Goal: Task Accomplishment & Management: Complete application form

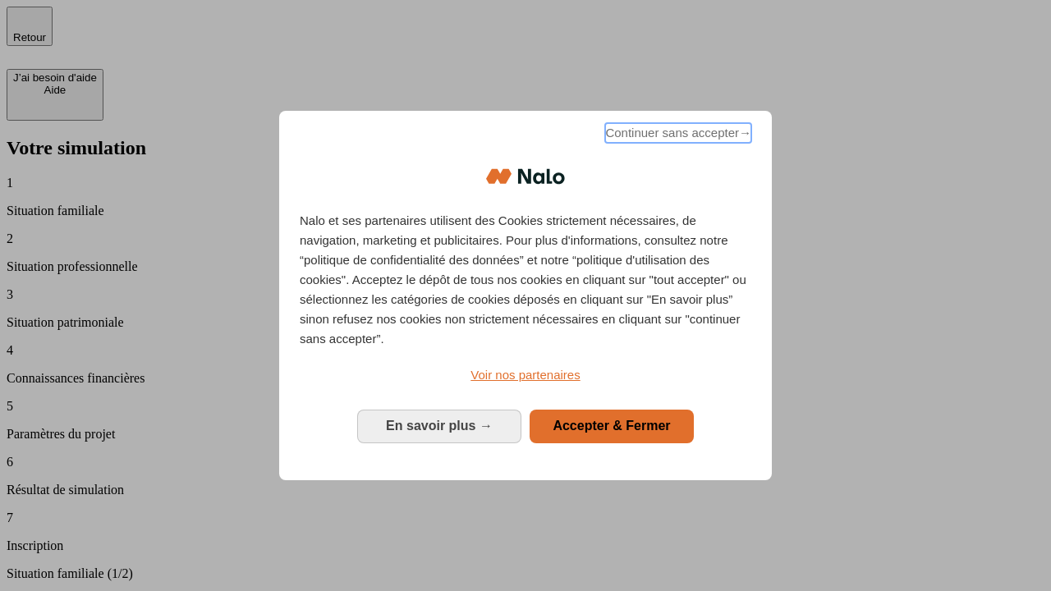
click at [676, 135] on span "Continuer sans accepter →" at bounding box center [678, 133] width 146 height 20
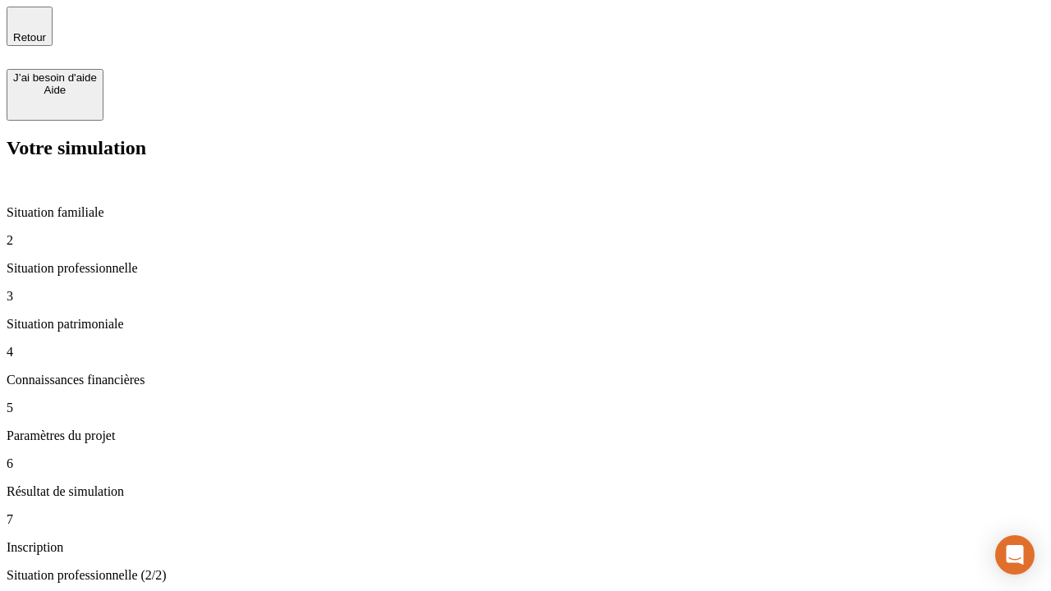
type input "30 000"
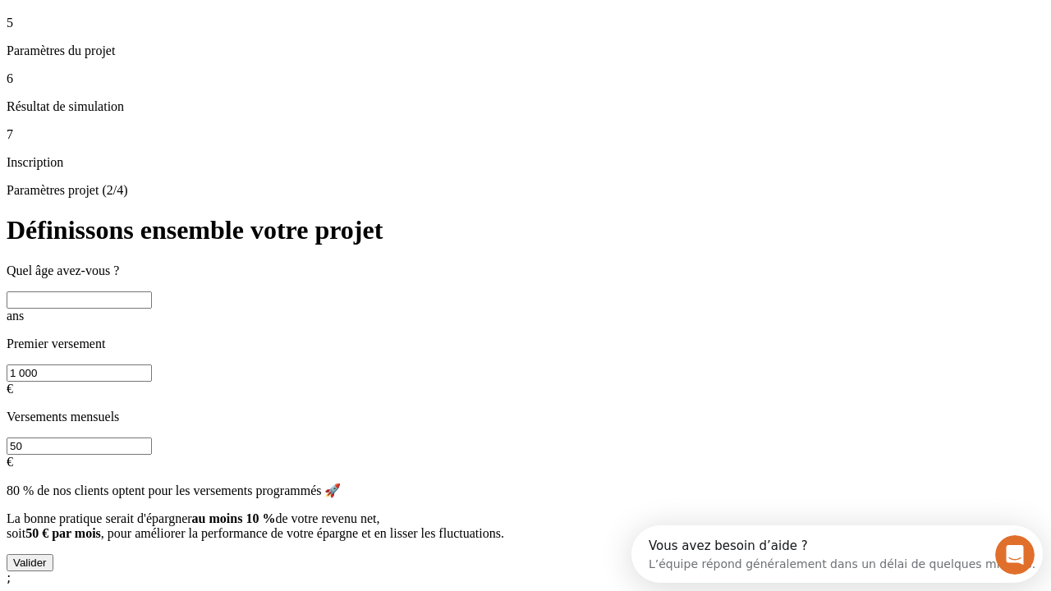
scroll to position [31, 0]
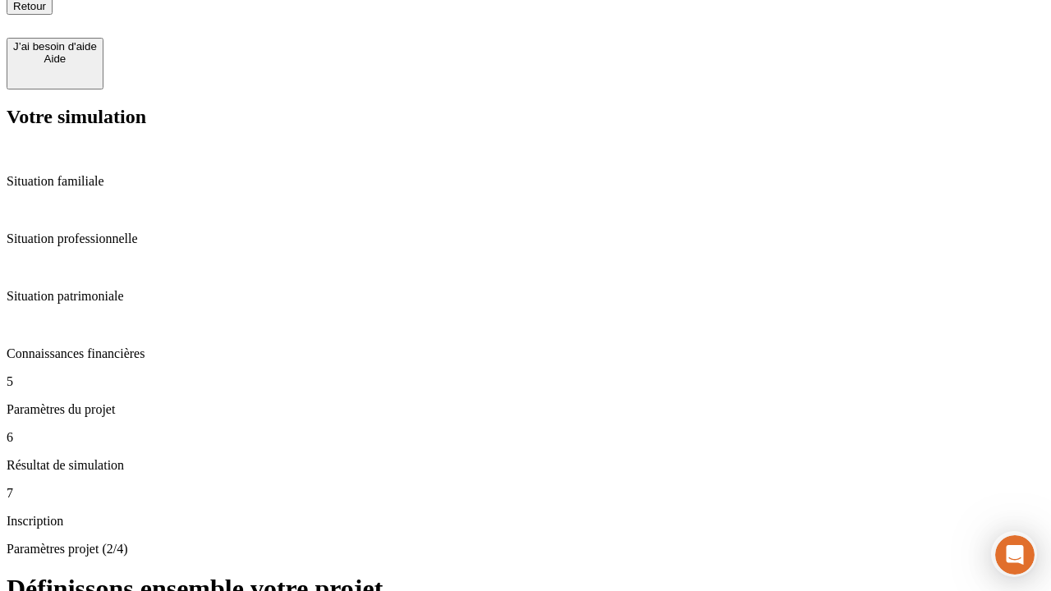
type input "25"
type input "1 000"
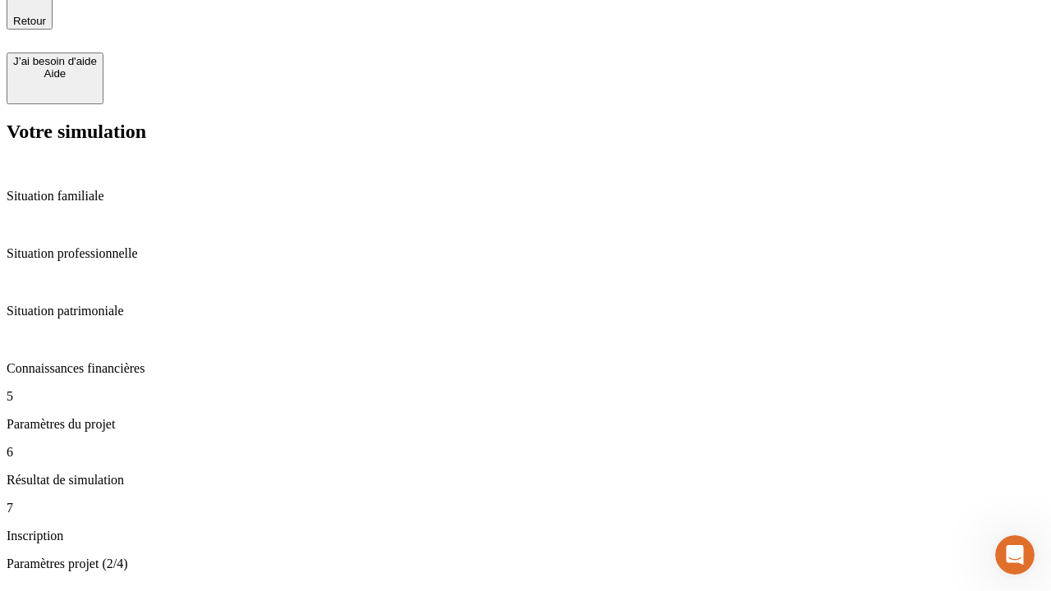
type input "640"
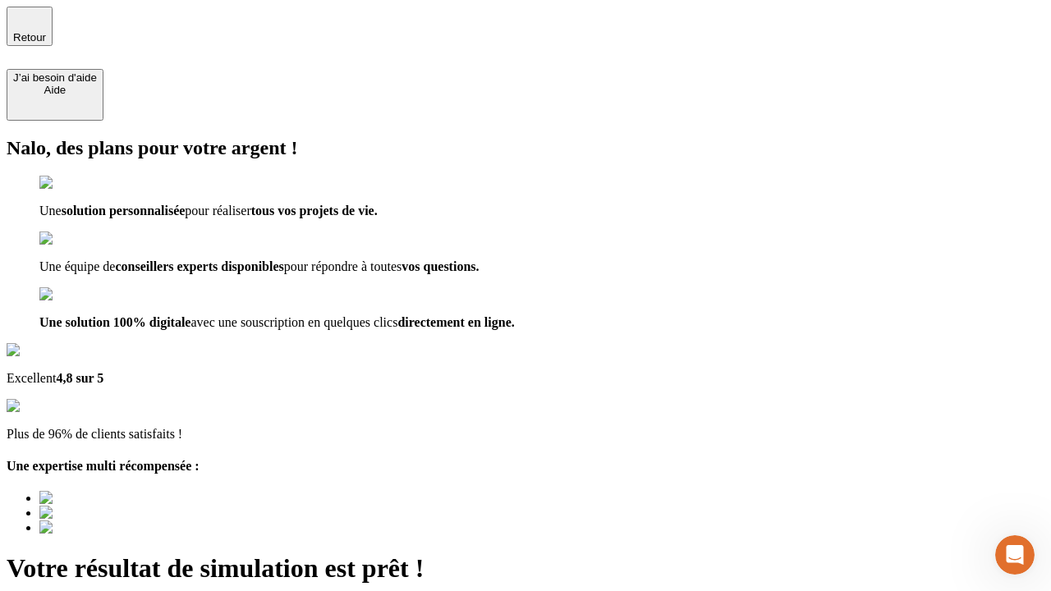
type input "[EMAIL_ADDRESS][PERSON_NAME][DOMAIN_NAME]"
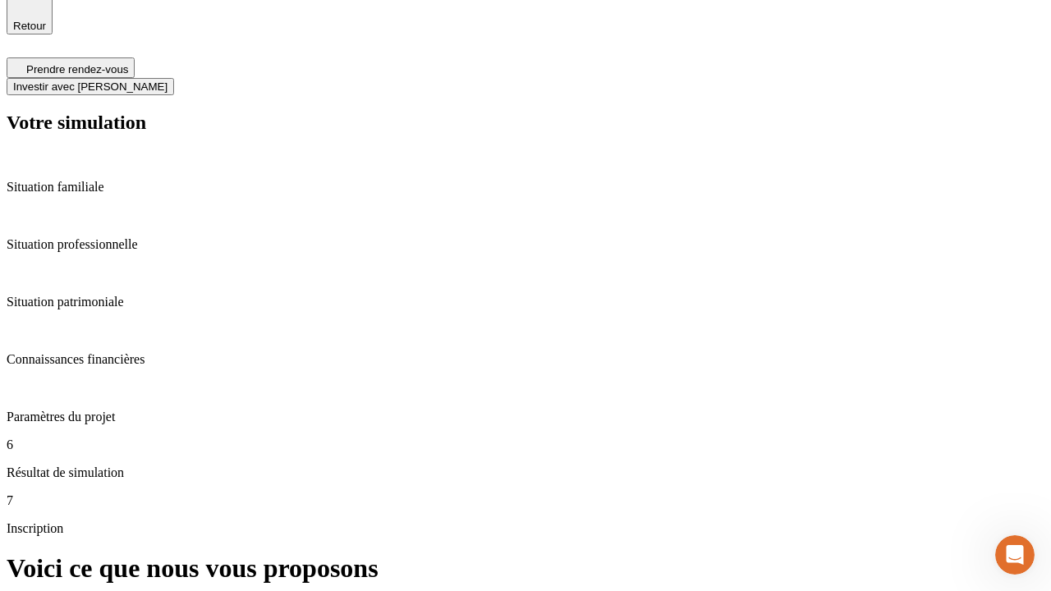
click at [167, 80] on span "Investir avec [PERSON_NAME]" at bounding box center [90, 86] width 154 height 12
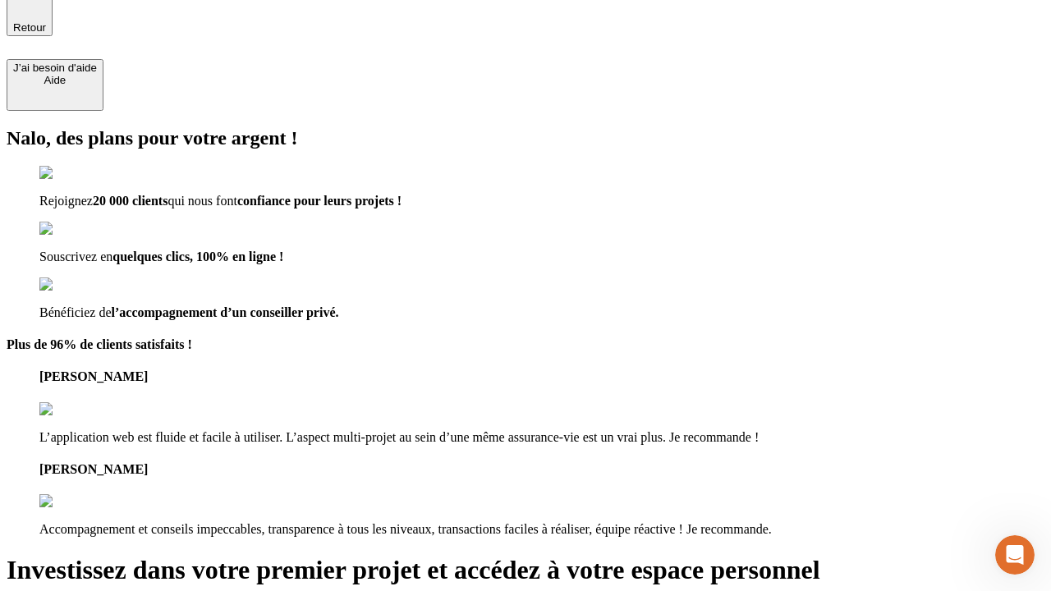
type input "abc"
